Goal: Use online tool/utility

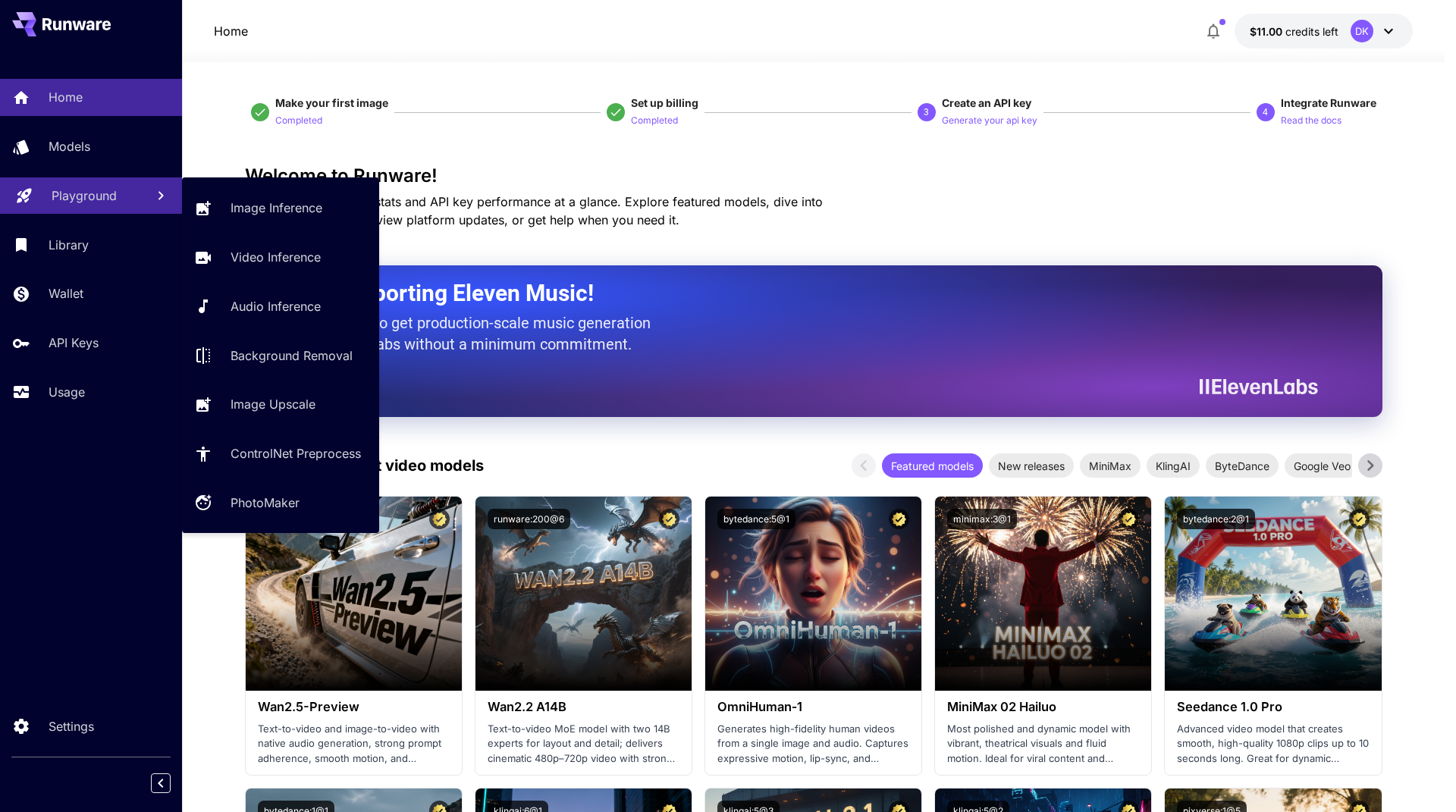
click at [76, 201] on p "Playground" at bounding box center [84, 195] width 65 height 18
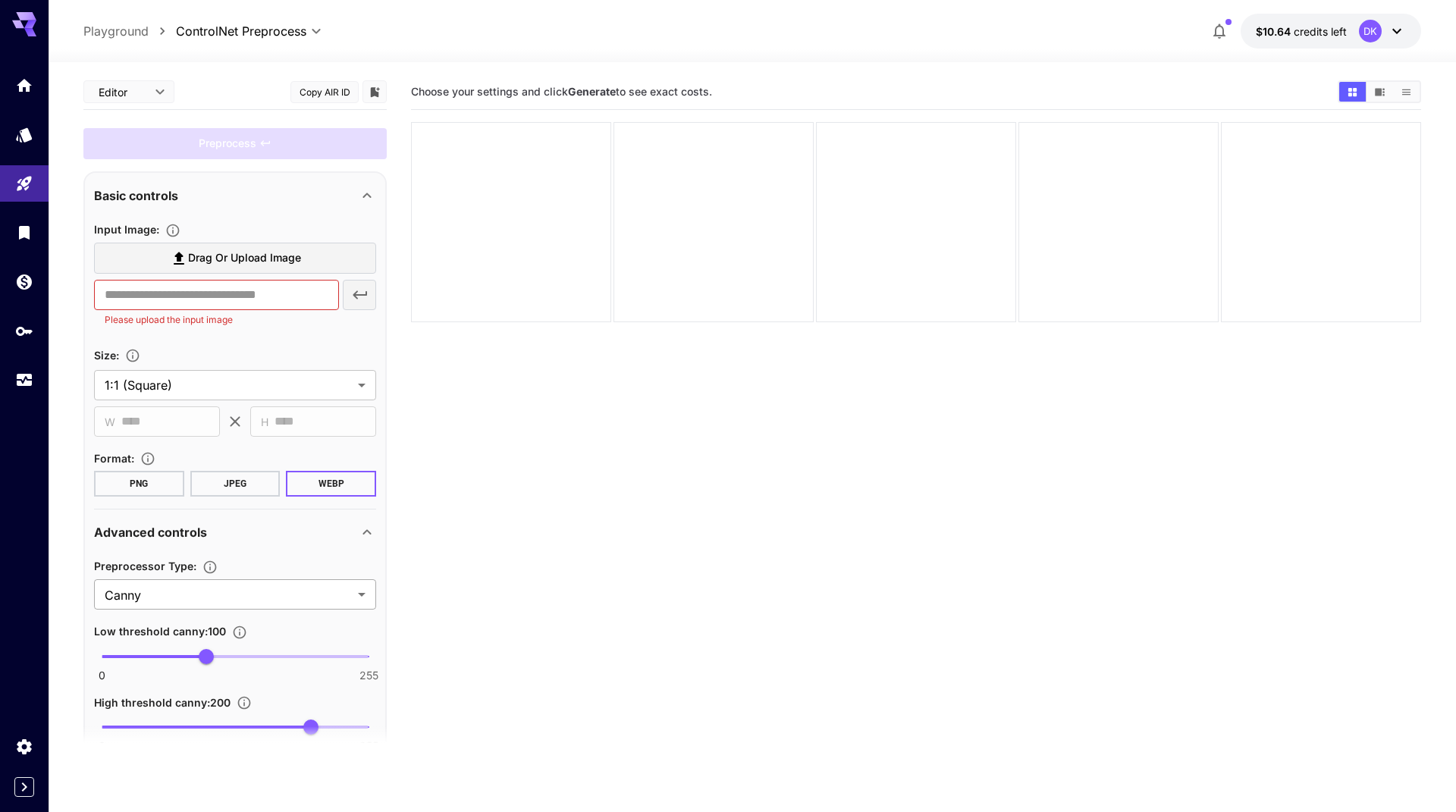
click at [251, 606] on body "**********" at bounding box center [728, 466] width 1456 height 931
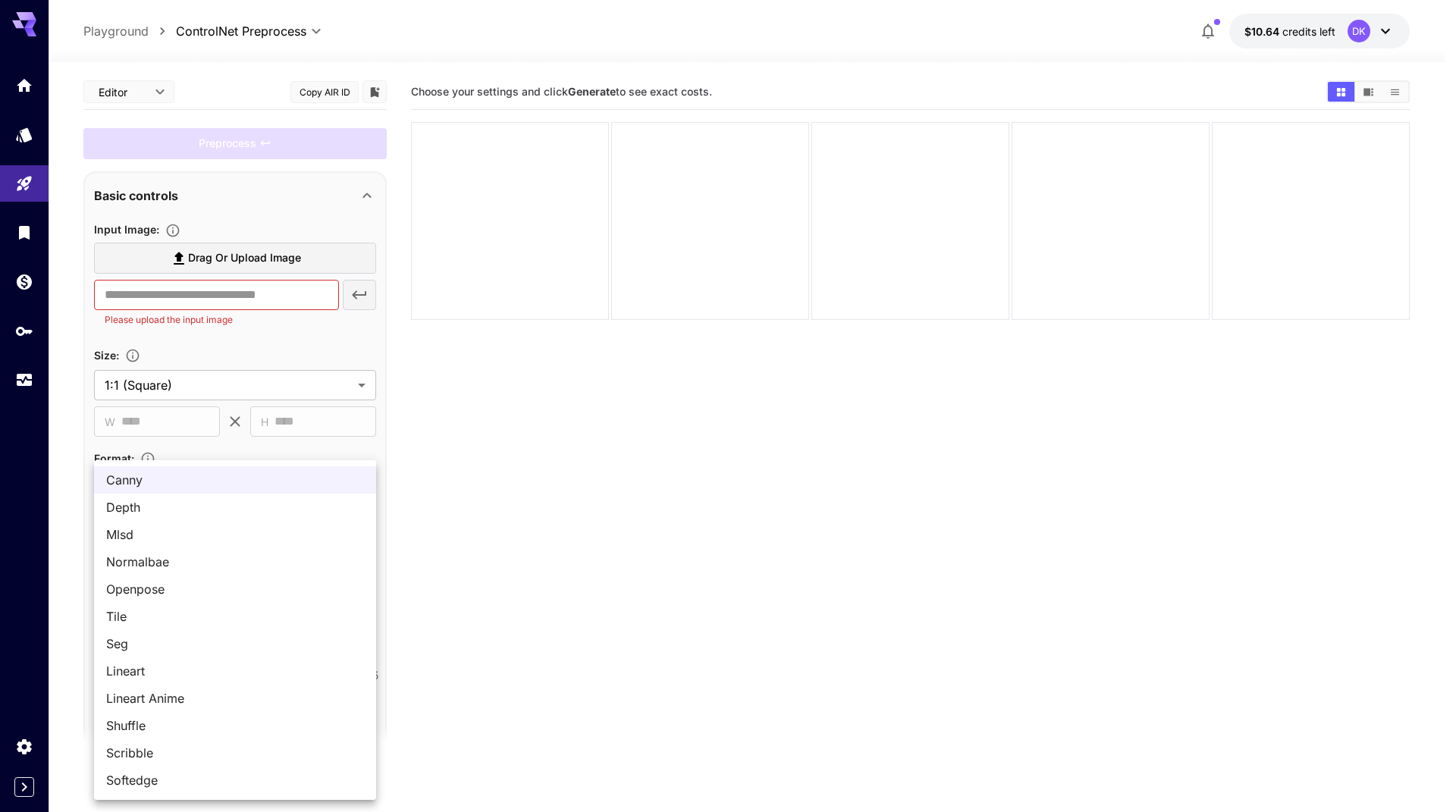
click at [489, 590] on div at bounding box center [728, 406] width 1456 height 812
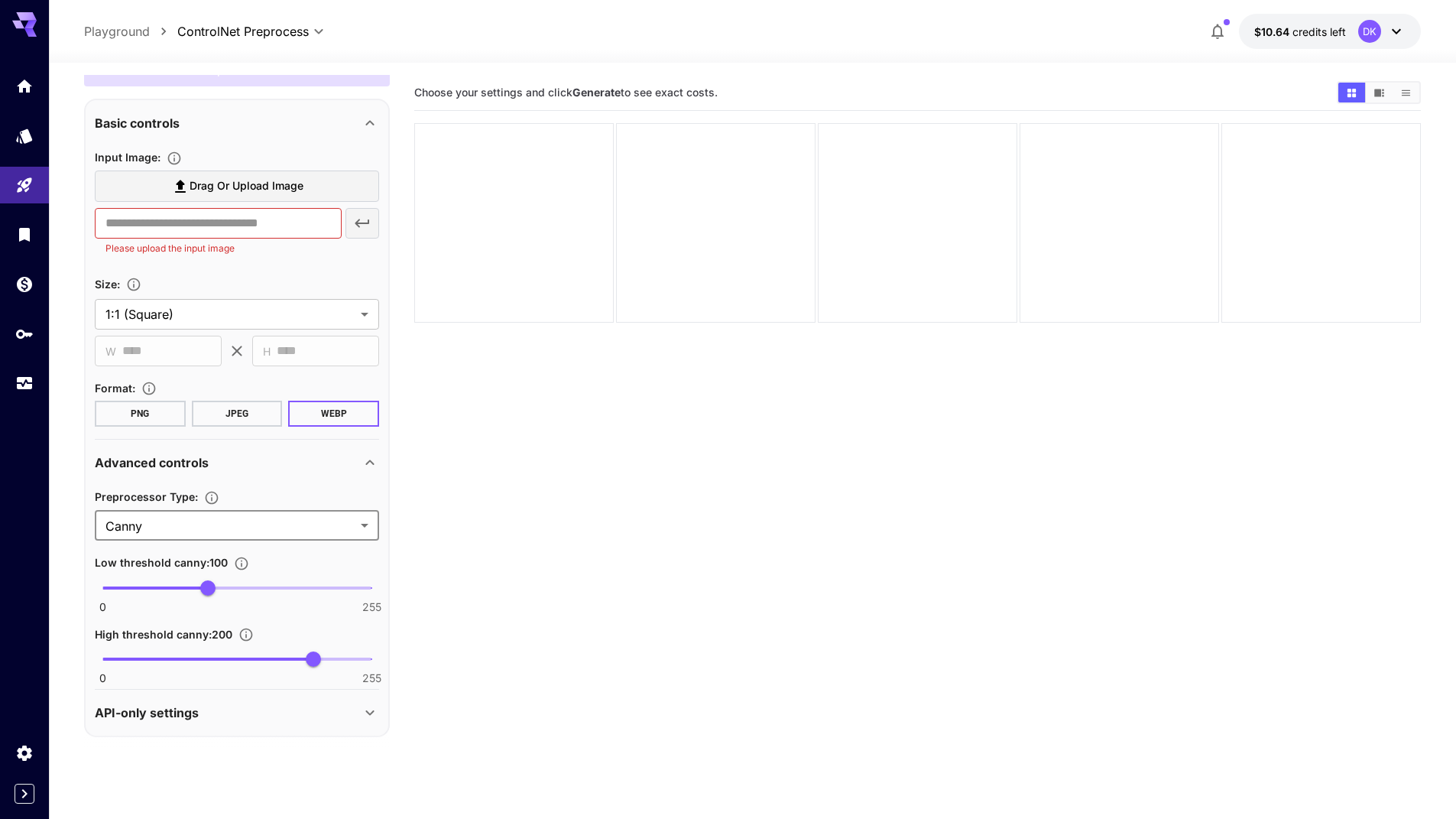
scroll to position [79, 0]
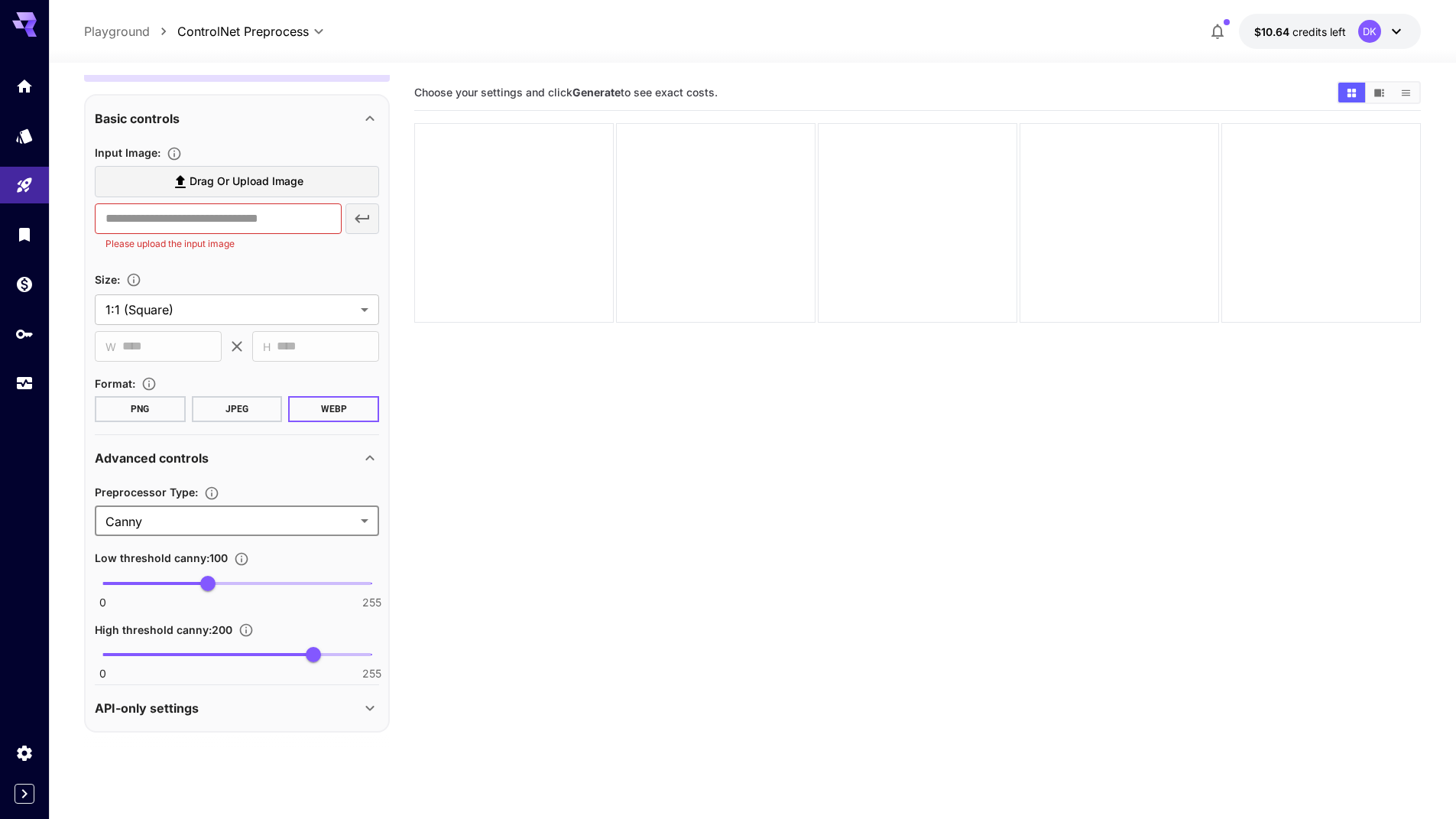
click at [231, 694] on div "API-only settings" at bounding box center [237, 708] width 284 height 37
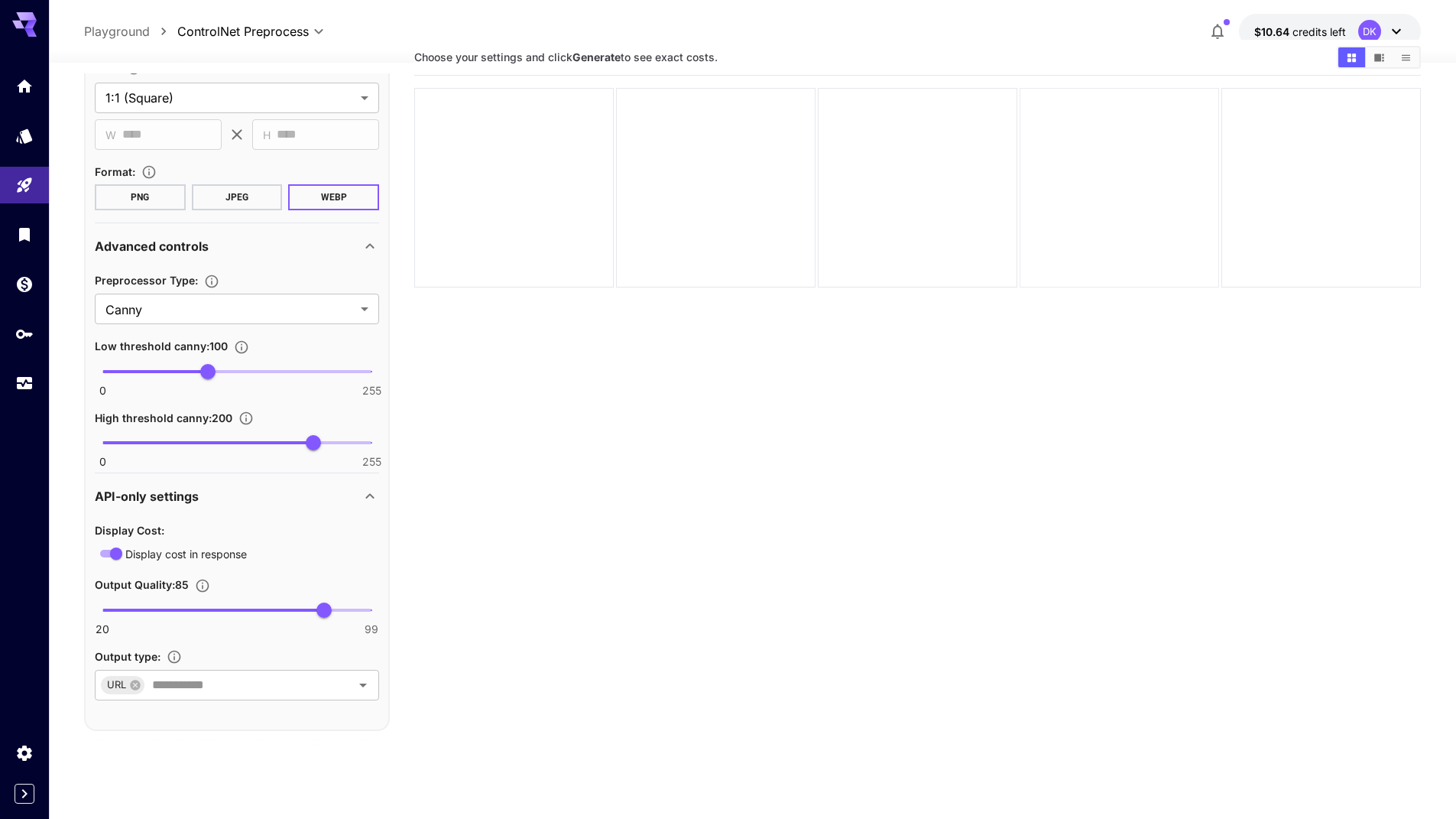
scroll to position [0, 0]
